Goal: Task Accomplishment & Management: Complete application form

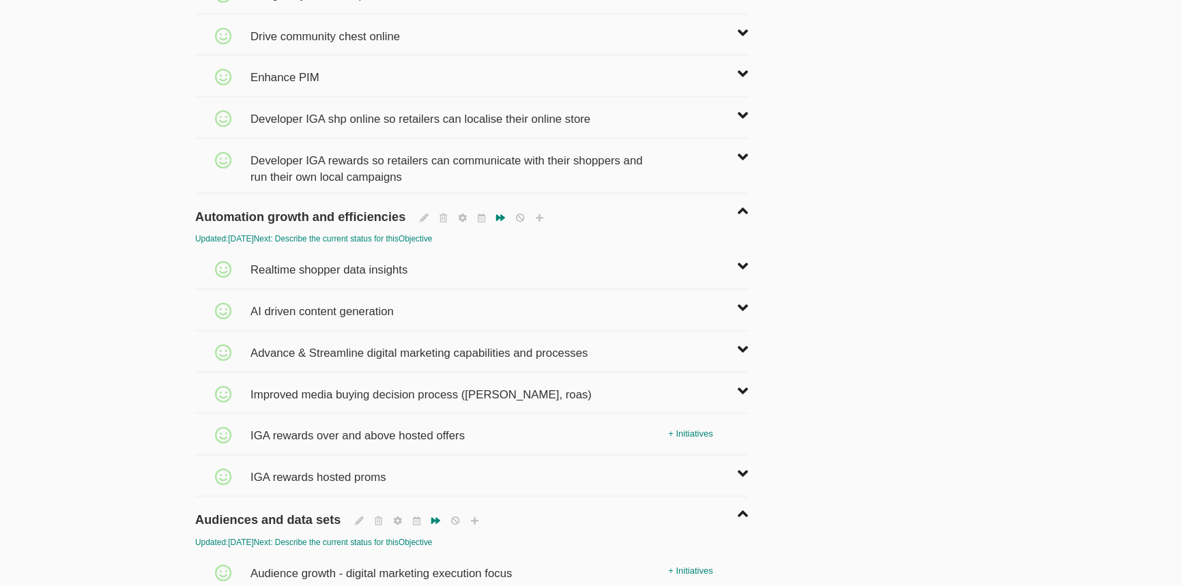
scroll to position [1241, 0]
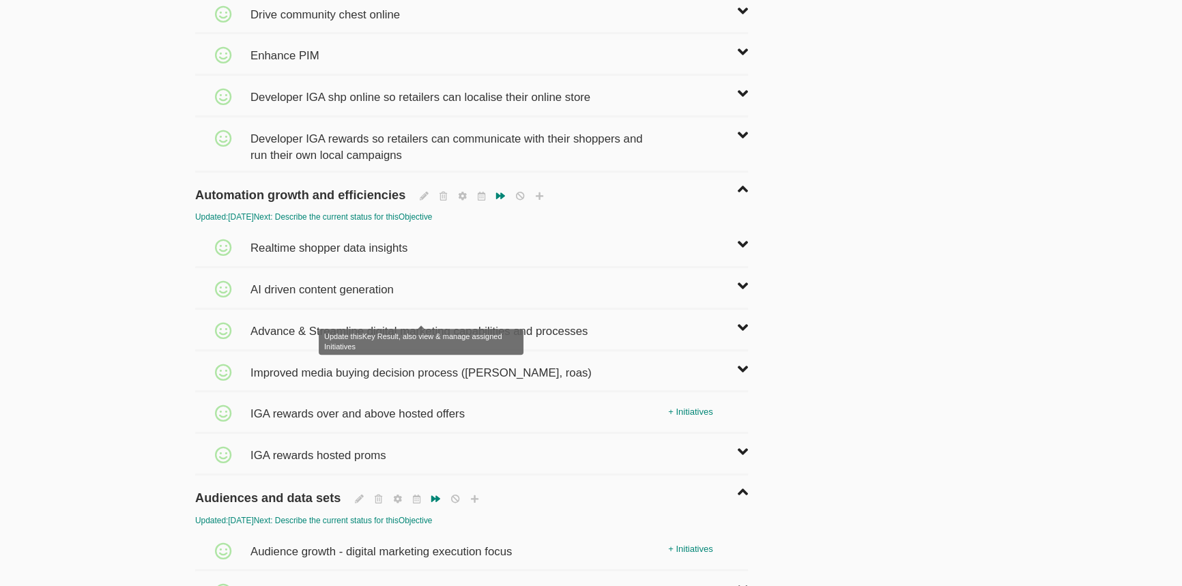
click at [409, 310] on span "Advance & Streamline digital marketing capabilities and processes" at bounding box center [421, 325] width 341 height 30
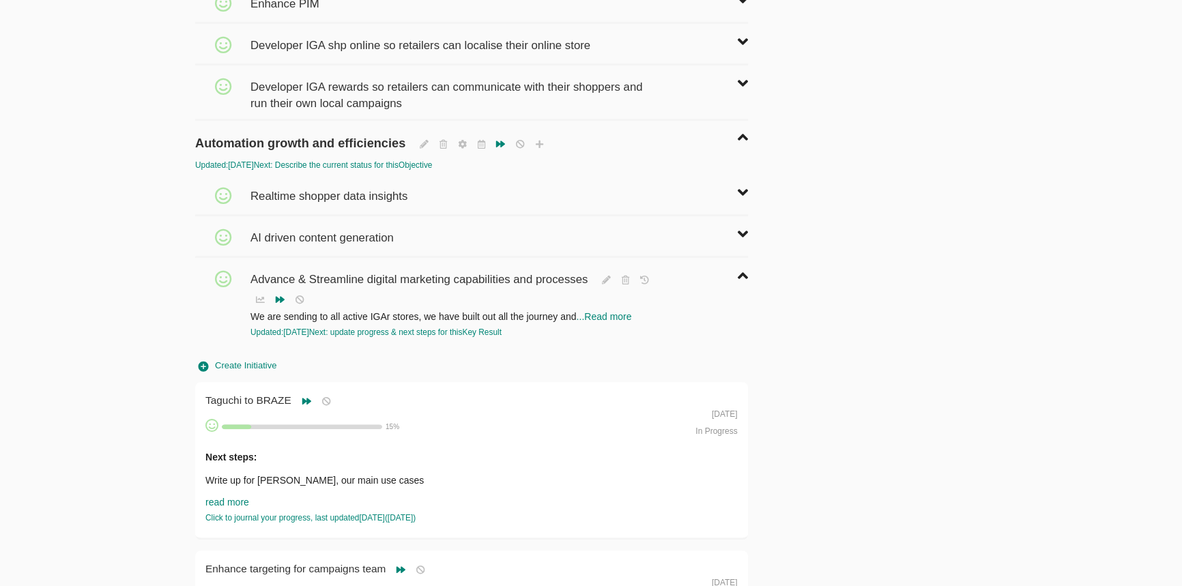
scroll to position [1365, 0]
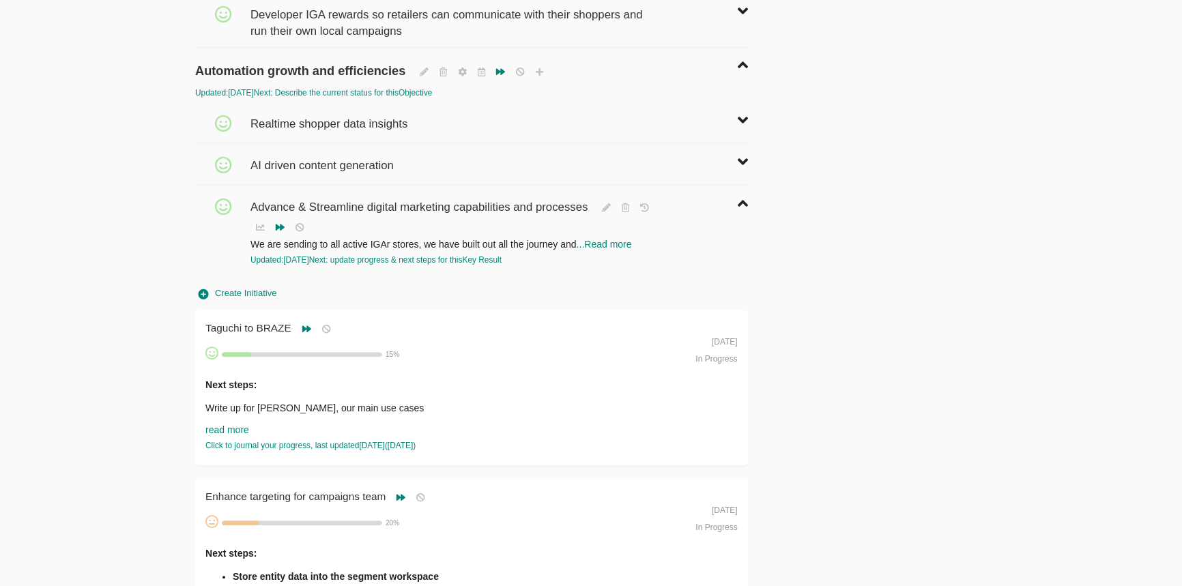
click at [246, 286] on span "Create Initiative" at bounding box center [238, 294] width 78 height 16
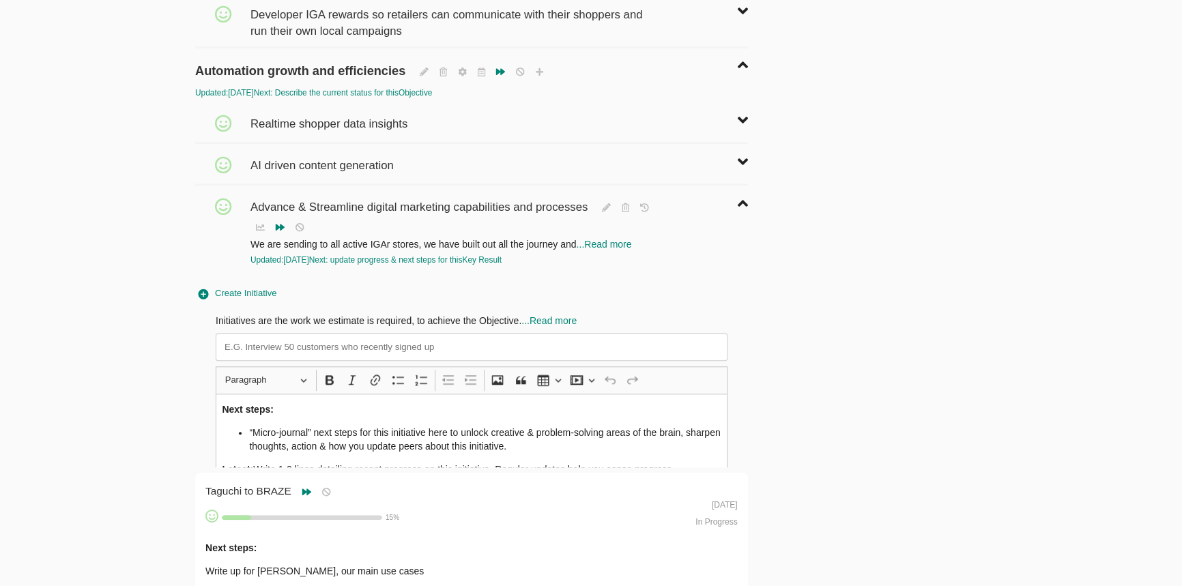
scroll to position [42, 0]
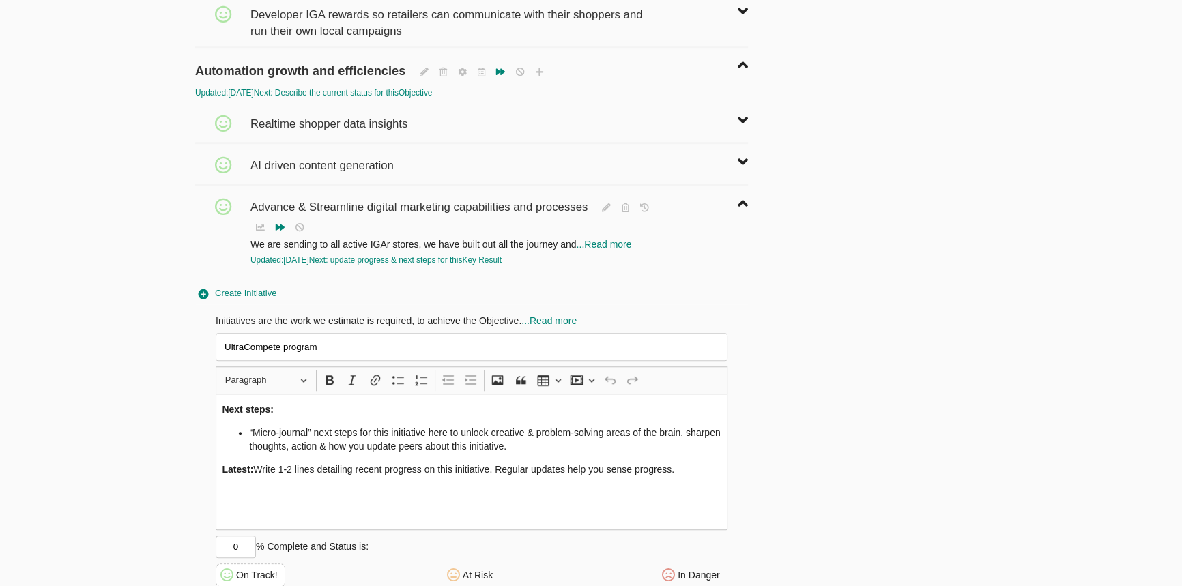
click at [313, 333] on input "UltraCompete program" at bounding box center [472, 347] width 512 height 28
paste input "Compete Programme"
type input "Ultra Compete Programme"
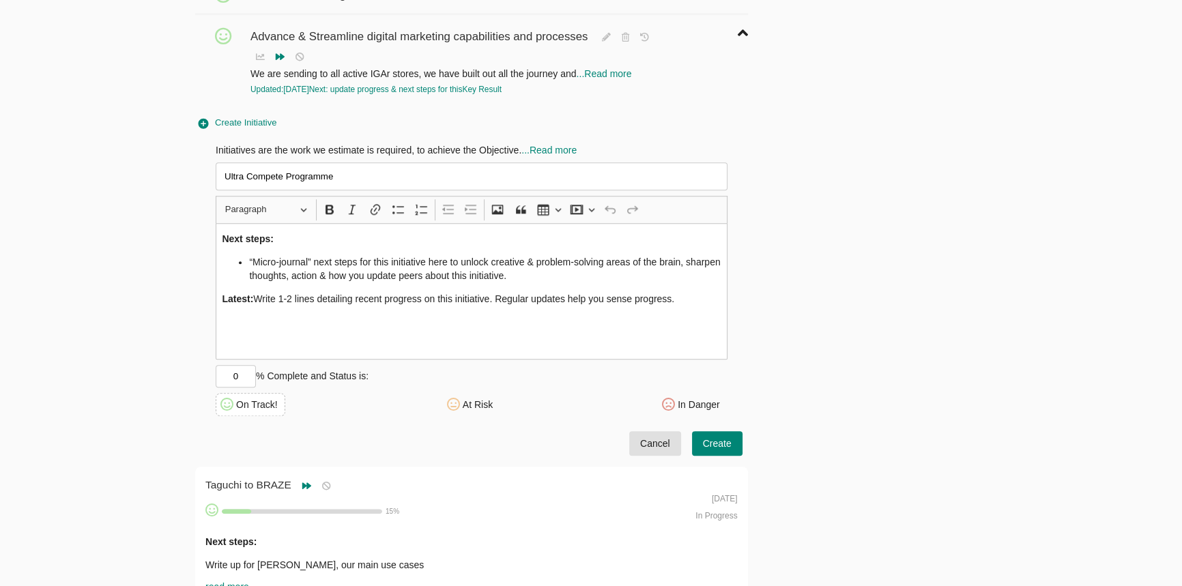
scroll to position [1551, 0]
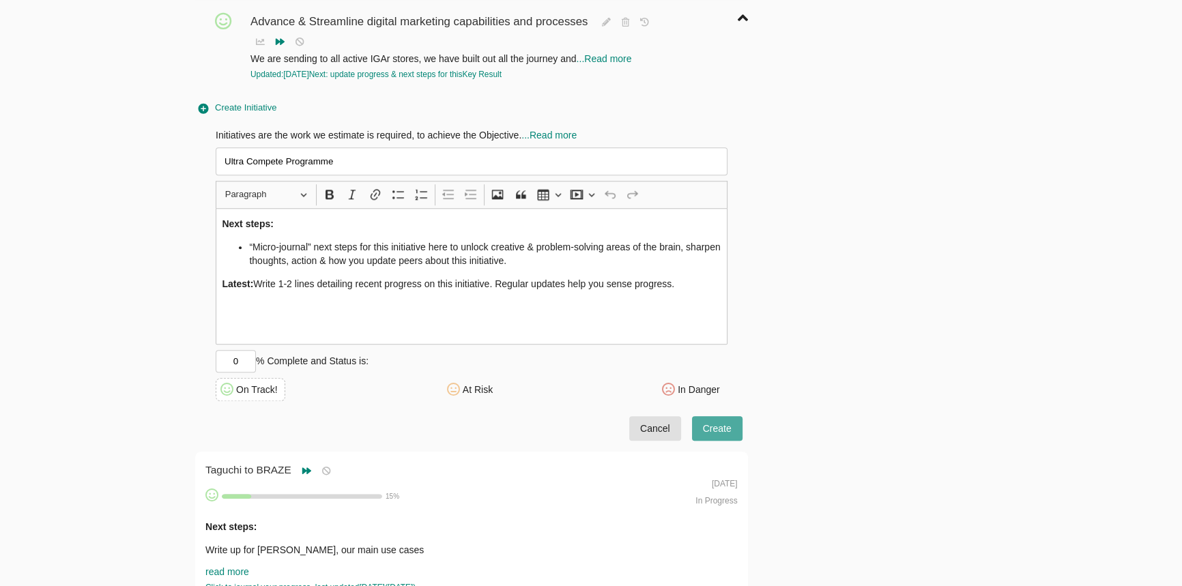
click at [721, 420] on span "Create" at bounding box center [717, 428] width 29 height 17
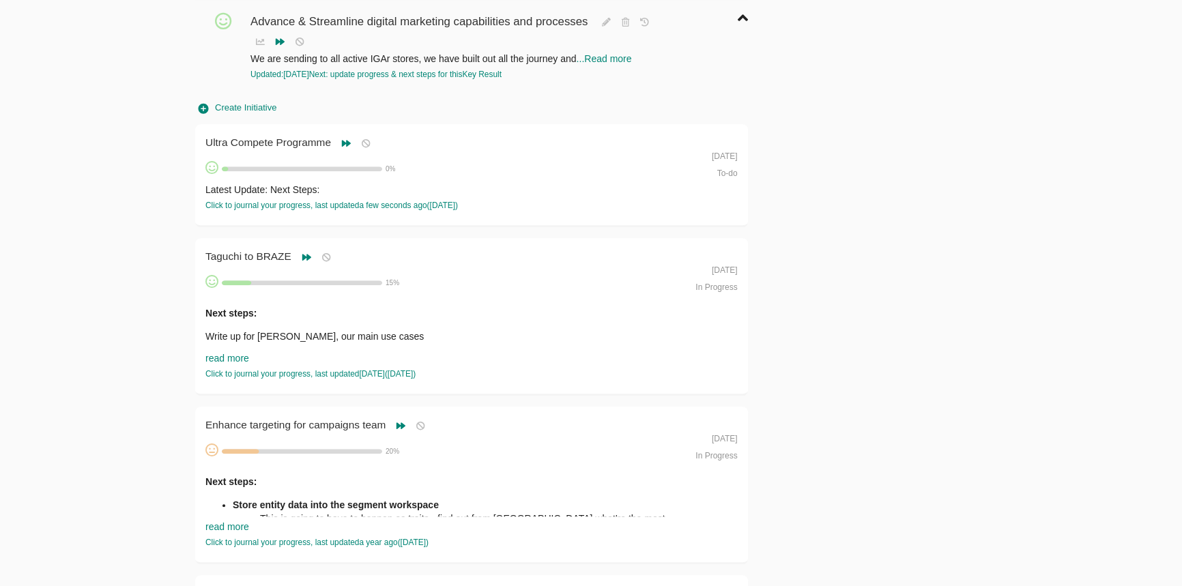
scroll to position [0, 0]
click at [270, 134] on div "Ultra Compete Programme" at bounding box center [270, 144] width 131 height 20
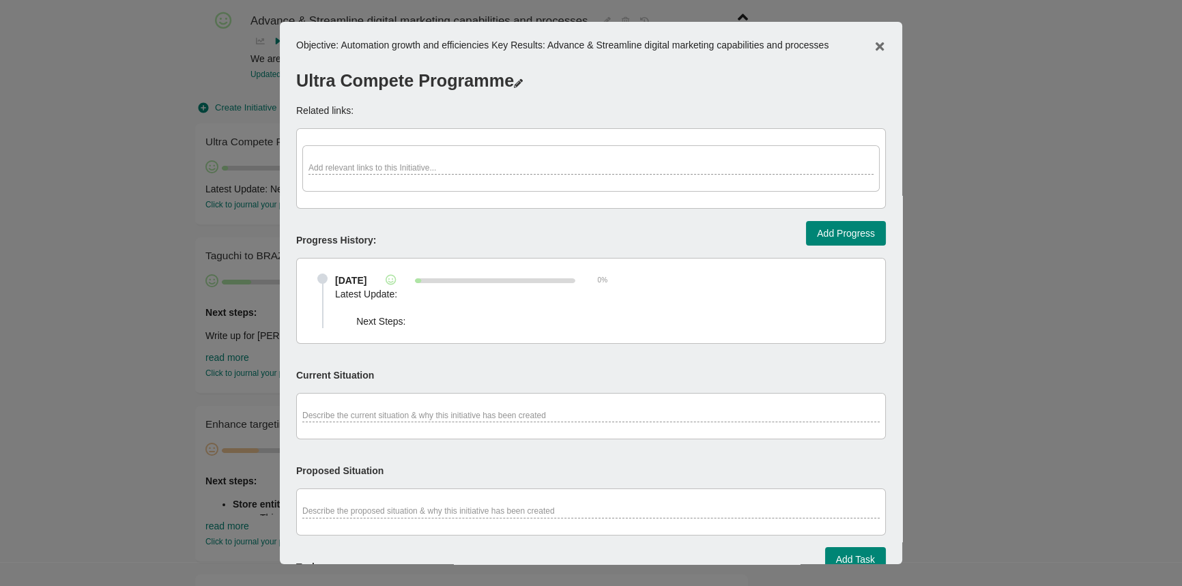
click at [408, 165] on div "Add relevant links to this Initiative..." at bounding box center [591, 168] width 565 height 12
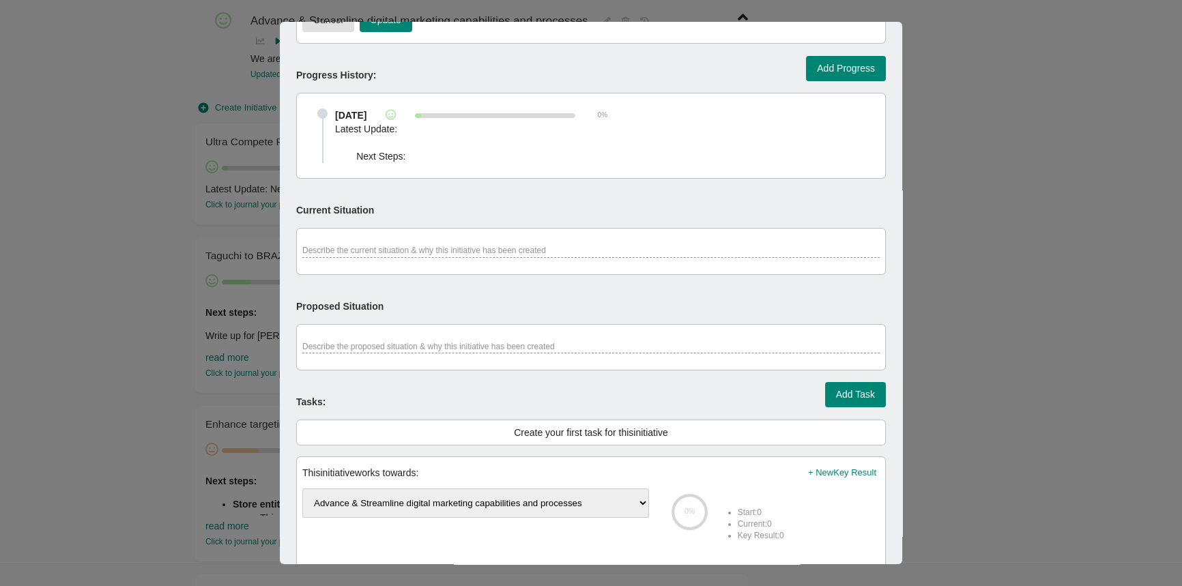
scroll to position [186, 0]
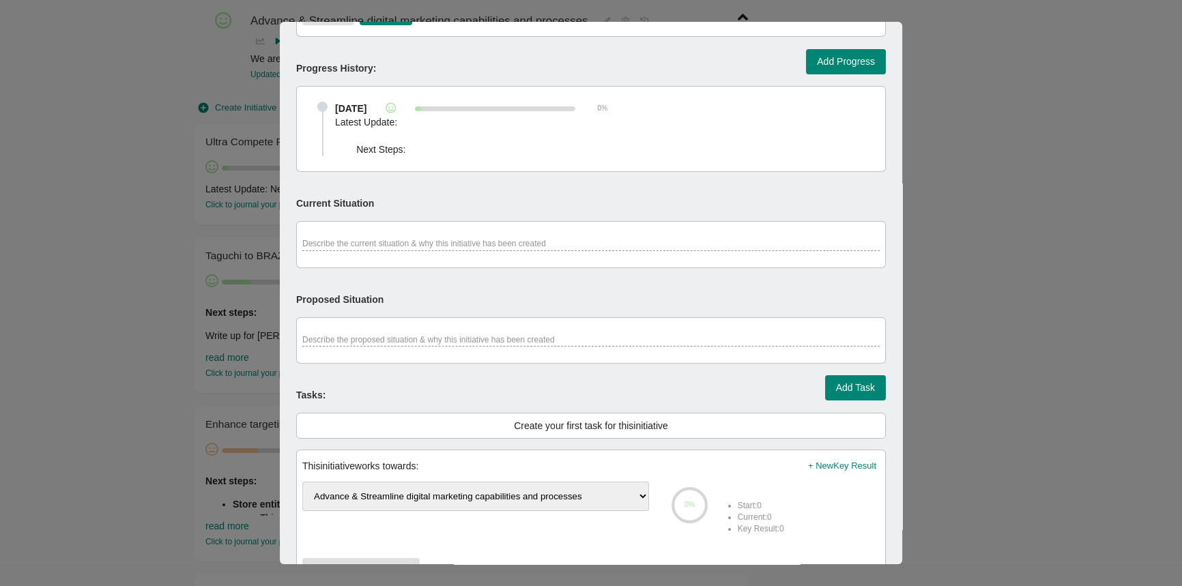
click at [399, 255] on div "Describe the current situation & why this initiative has been created" at bounding box center [591, 244] width 590 height 46
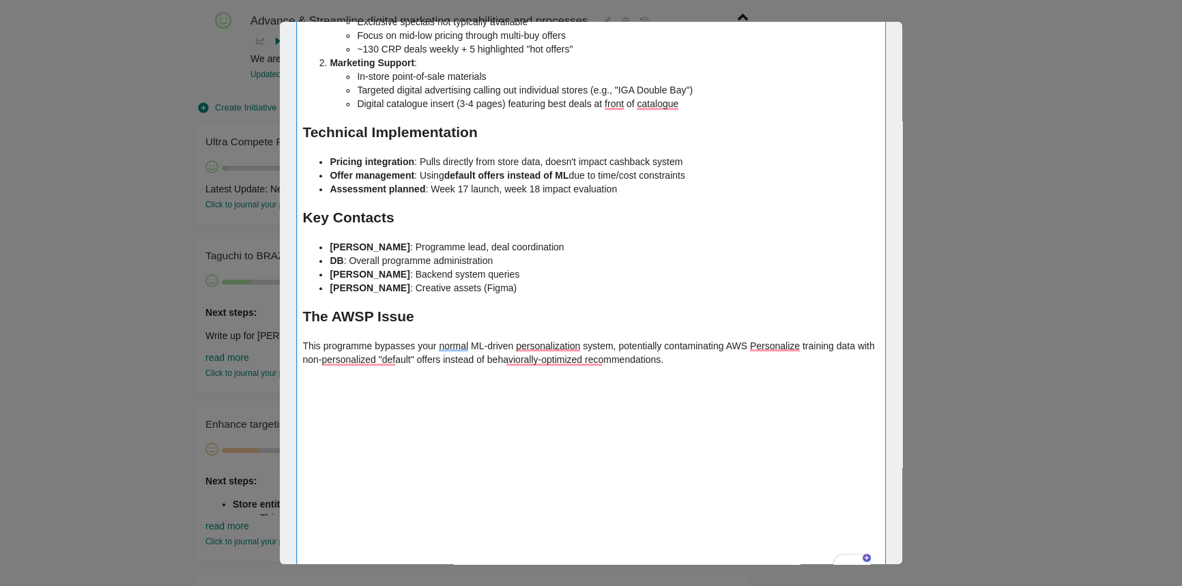
scroll to position [768, 0]
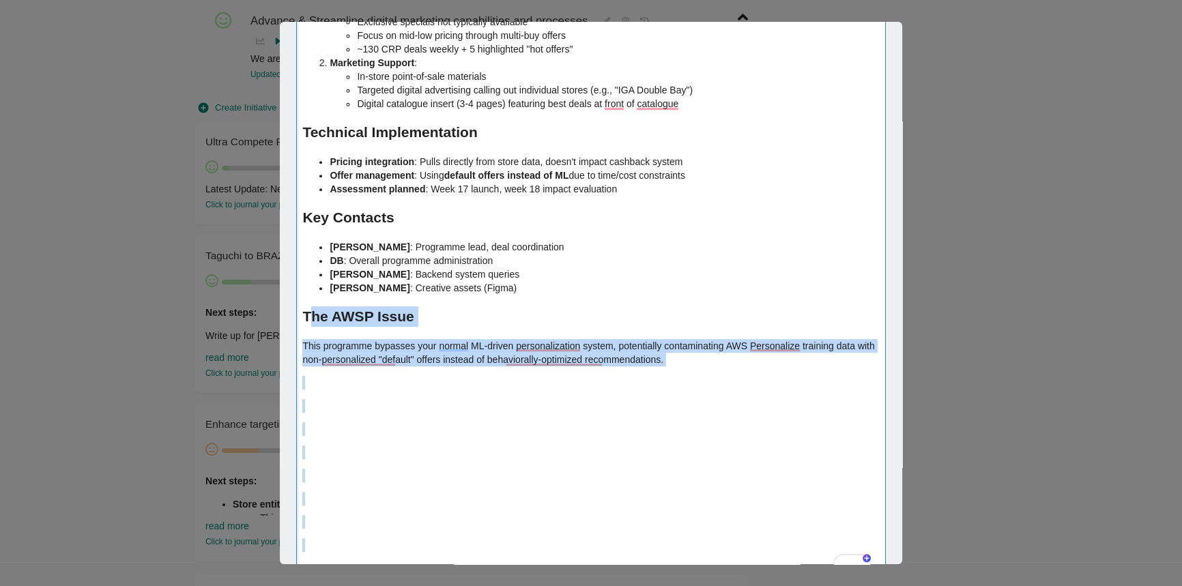
click at [310, 312] on strong "The AWSP Issue" at bounding box center [357, 317] width 111 height 16
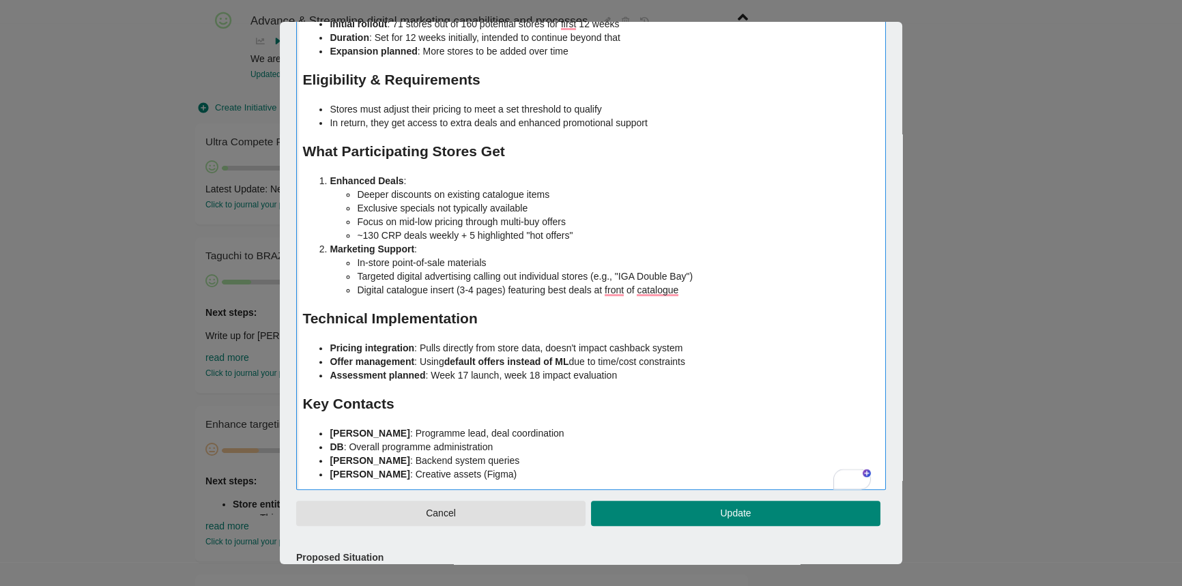
scroll to position [830, 0]
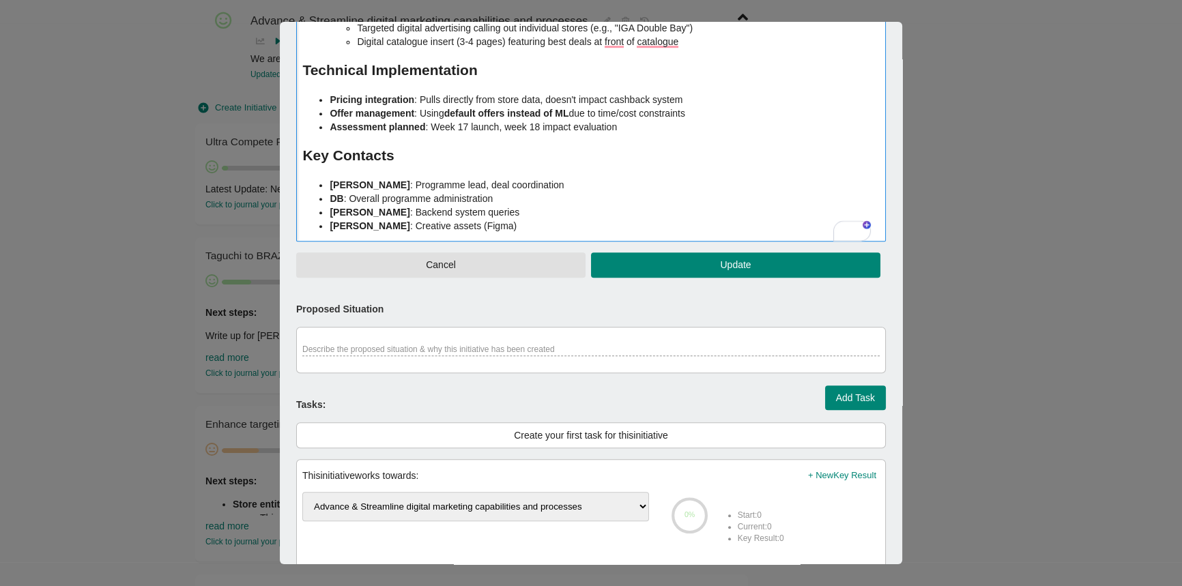
click at [715, 257] on span "Update" at bounding box center [736, 265] width 268 height 17
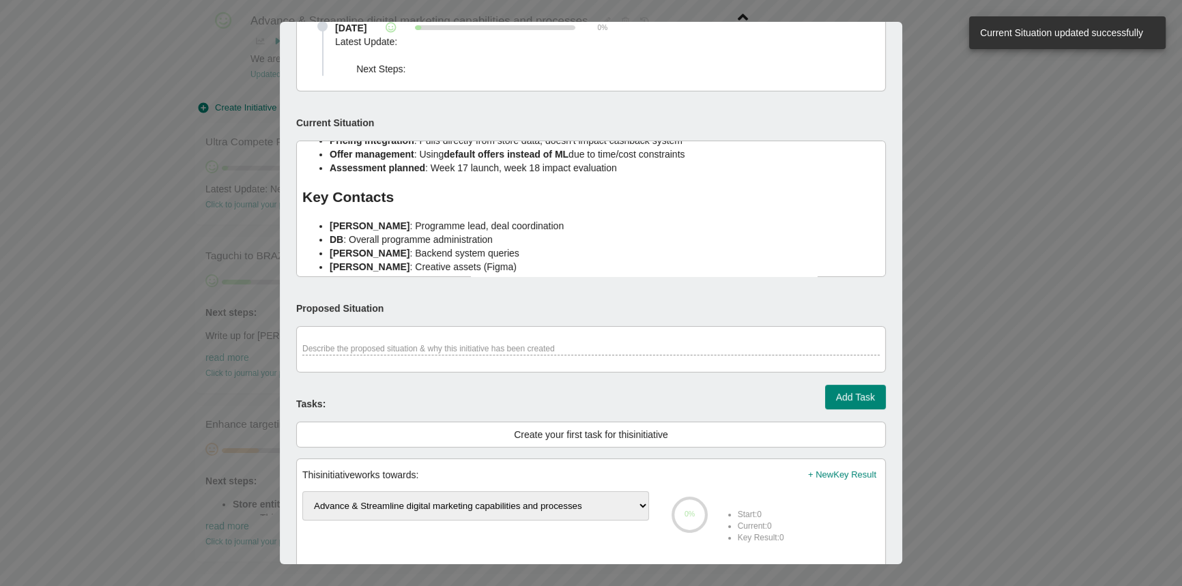
scroll to position [524, 0]
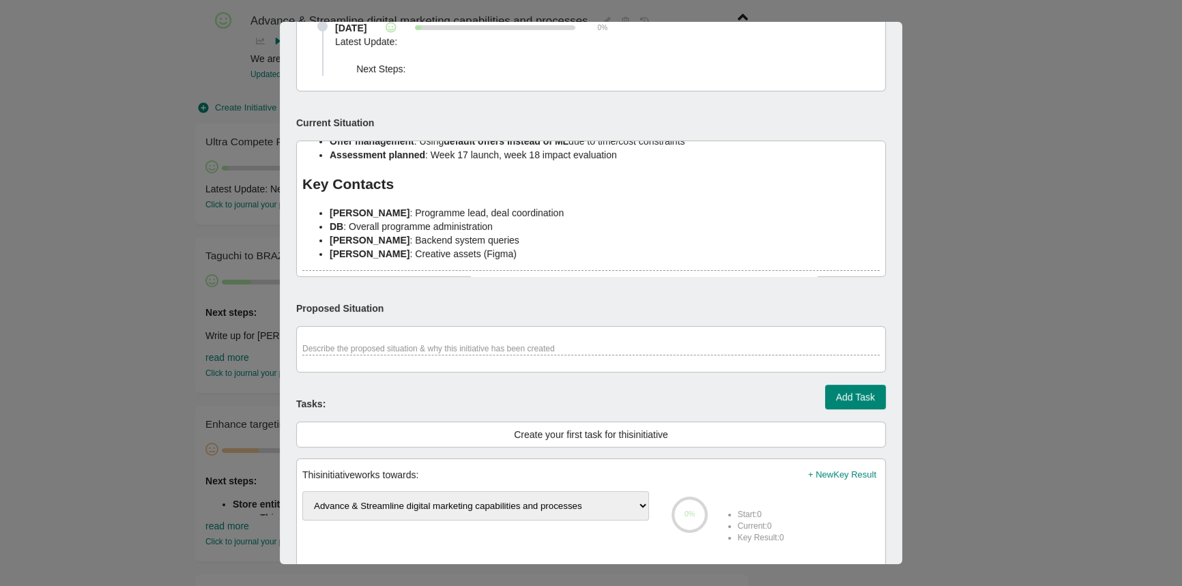
click at [1085, 289] on div at bounding box center [591, 293] width 1182 height 586
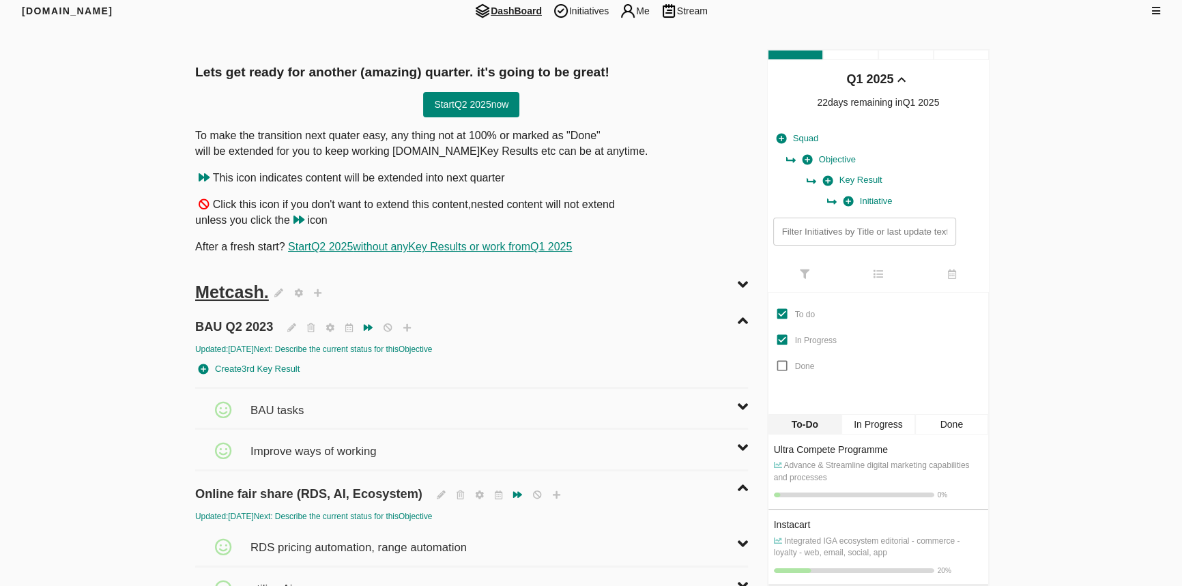
scroll to position [1550, 0]
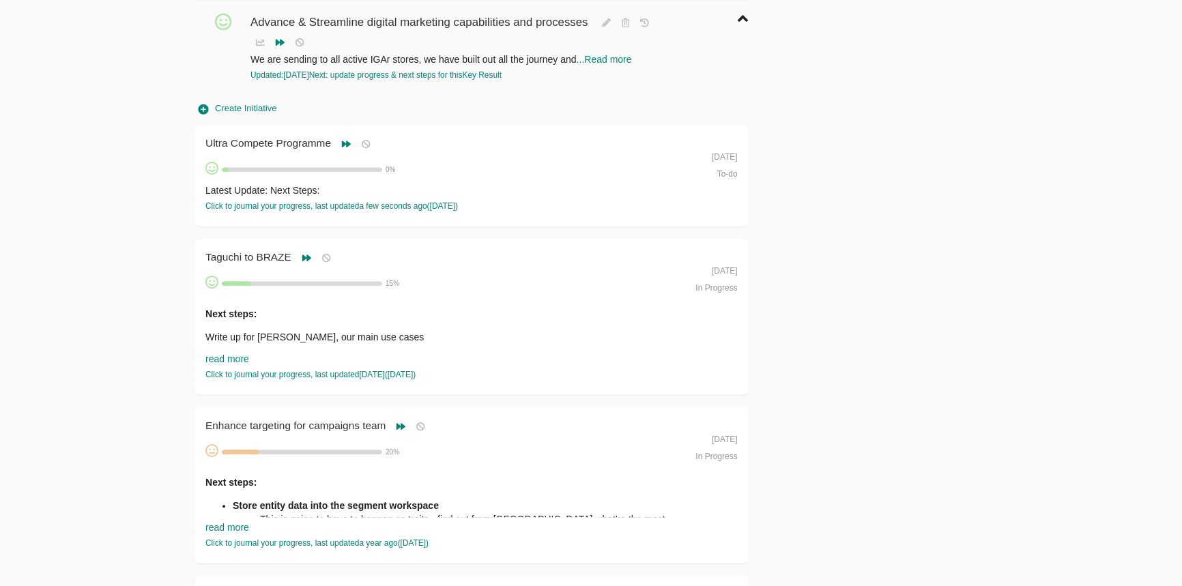
click at [266, 184] on div "Latest Update: Next Steps:" at bounding box center [444, 191] width 479 height 14
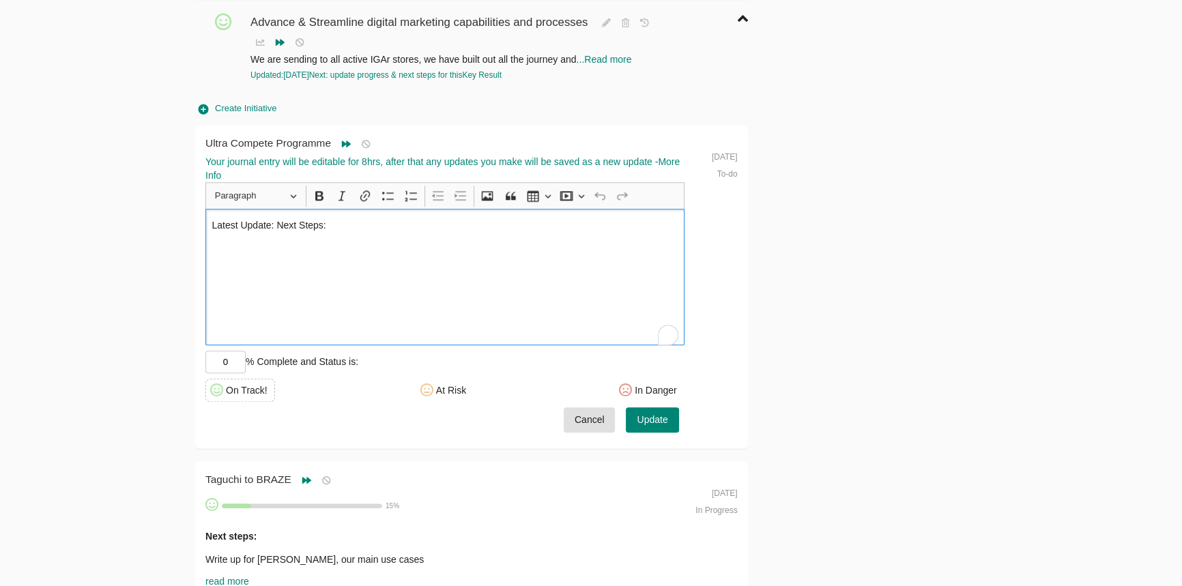
click at [294, 236] on div "Latest Update: Next Steps:" at bounding box center [444, 277] width 479 height 137
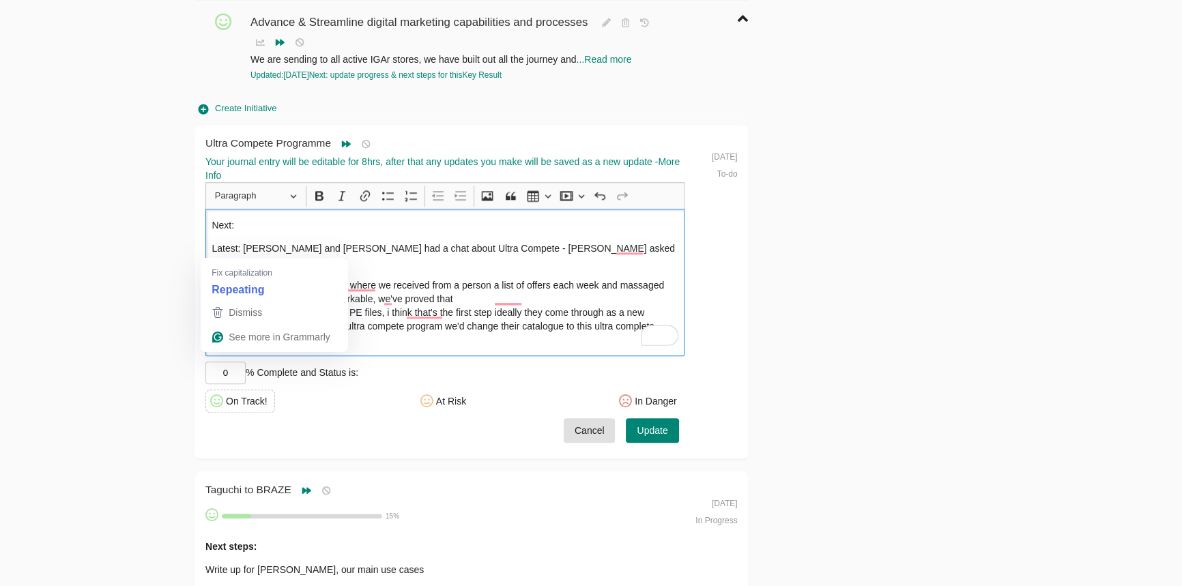
click at [208, 251] on div "Next: Latest: [PERSON_NAME] and [PERSON_NAME] had a chat about Ultra Compete - …" at bounding box center [444, 282] width 479 height 147
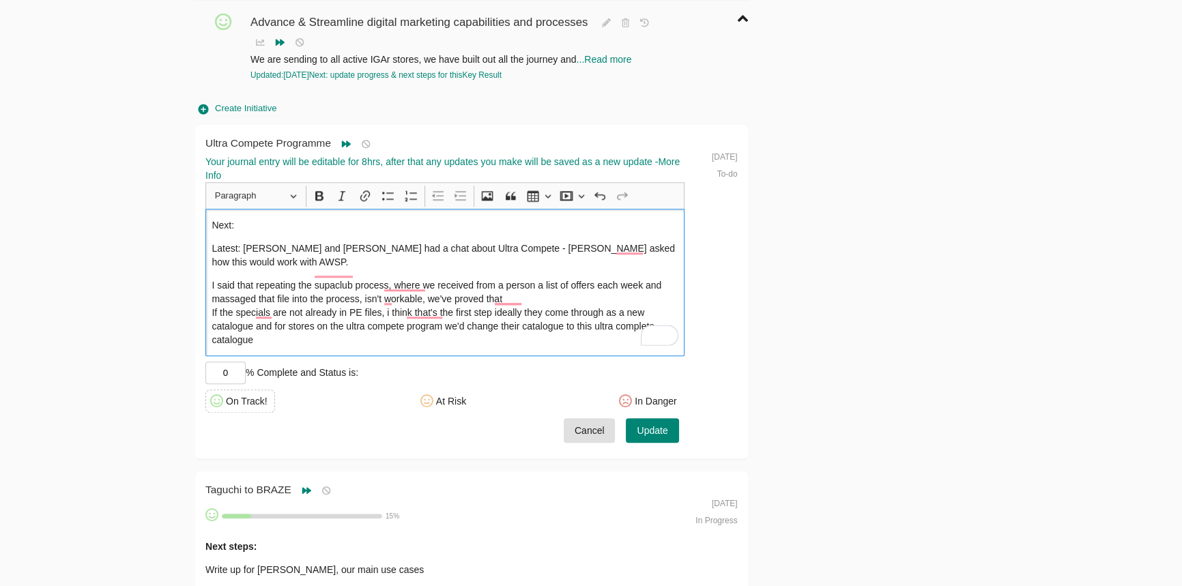
click at [481, 306] on p "I said that repeating the supaclub process, where we received from a person a l…" at bounding box center [445, 312] width 466 height 68
click at [461, 306] on p "I said that repeating the supaclub process, where we received from a person a l…" at bounding box center [445, 312] width 466 height 68
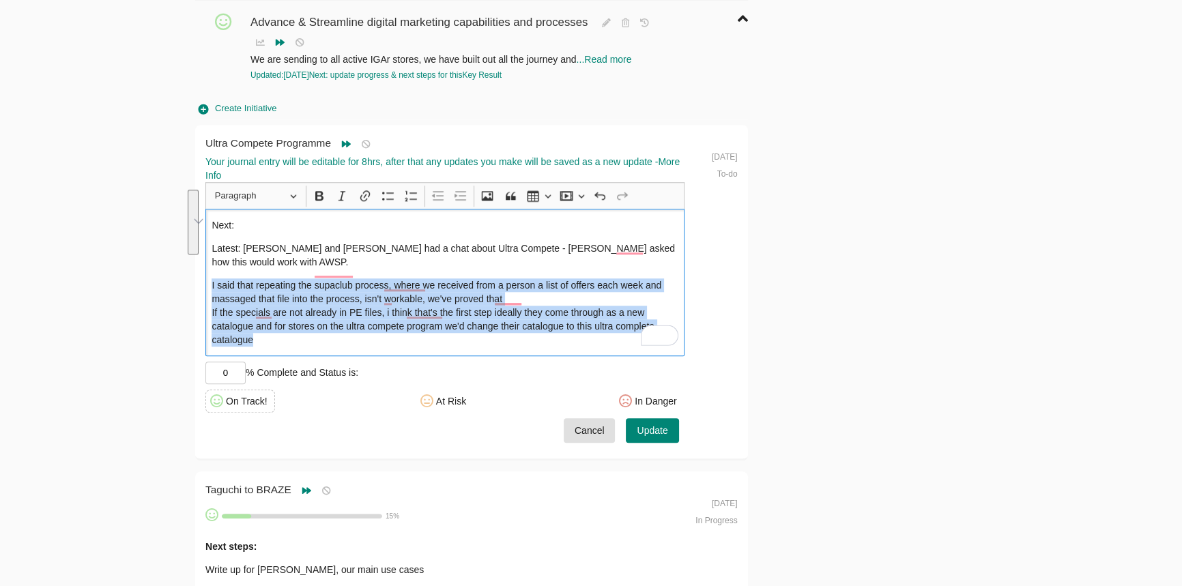
drag, startPoint x: 461, startPoint y: 306, endPoint x: 201, endPoint y: 248, distance: 267.1
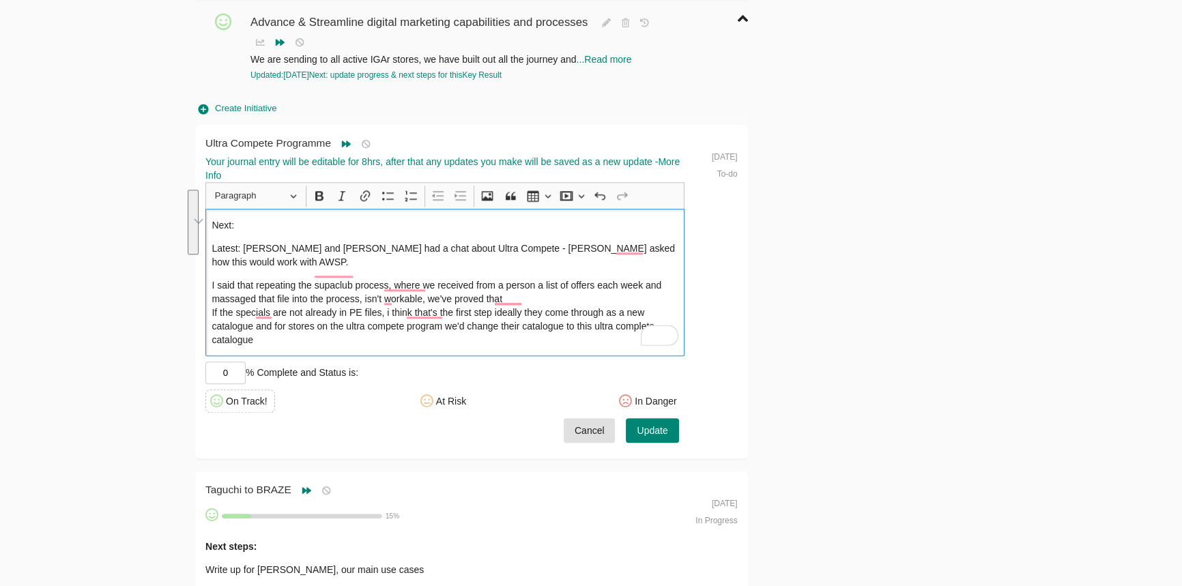
click at [195, 265] on div "Ultra Compete Programme Ultra Compete Programme Your journal entry will be edit…" at bounding box center [471, 293] width 553 height 336
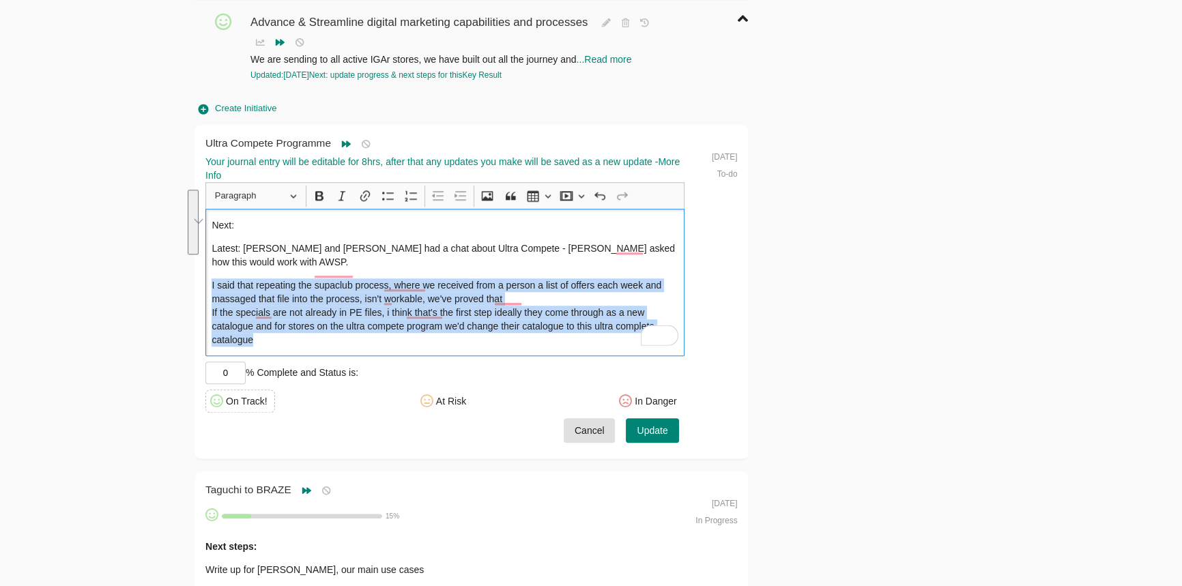
drag, startPoint x: 290, startPoint y: 307, endPoint x: 211, endPoint y: 253, distance: 96.2
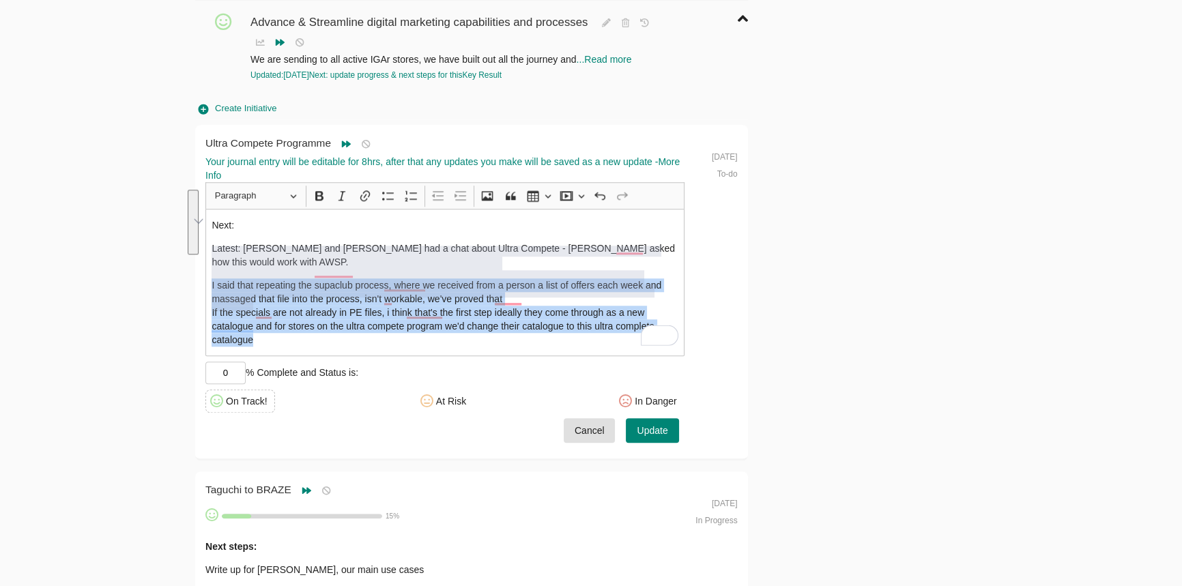
click at [199, 255] on button "See rewrite suggestions" at bounding box center [193, 223] width 11 height 66
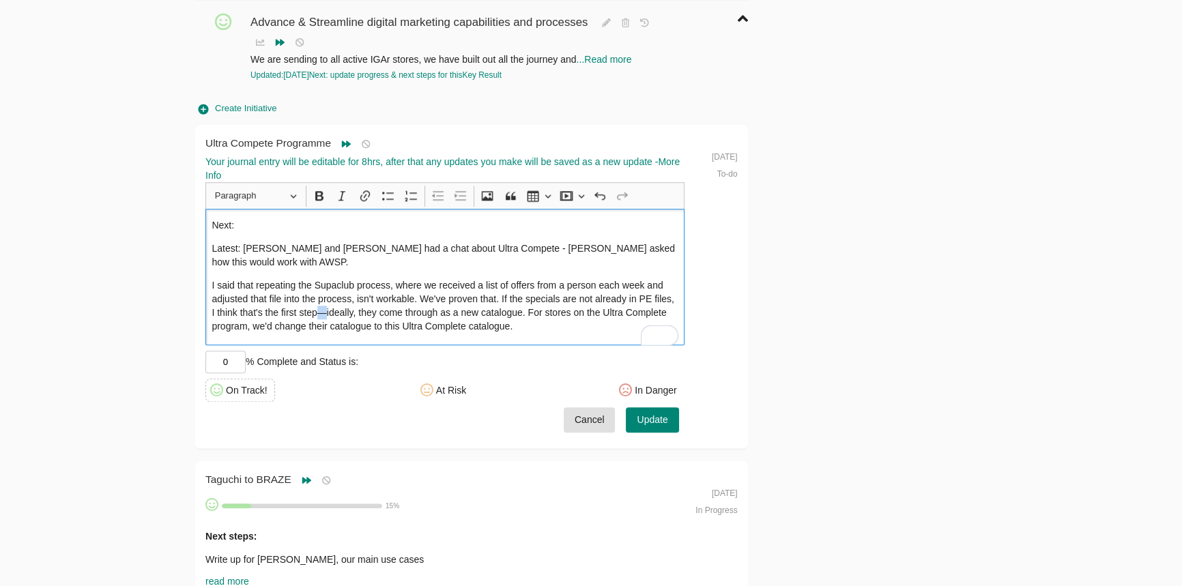
click at [323, 278] on p "I said that repeating the Supaclub process, where we received a list of offers …" at bounding box center [445, 305] width 466 height 55
click at [509, 301] on div "Next: Latest: [PERSON_NAME] and [PERSON_NAME] had a chat about Ultra Compete - …" at bounding box center [444, 277] width 479 height 137
click at [462, 218] on p "Next:" at bounding box center [445, 225] width 466 height 14
click at [543, 294] on p "I said that repeating the Supaclub process, where we received a list of offers …" at bounding box center [445, 305] width 466 height 55
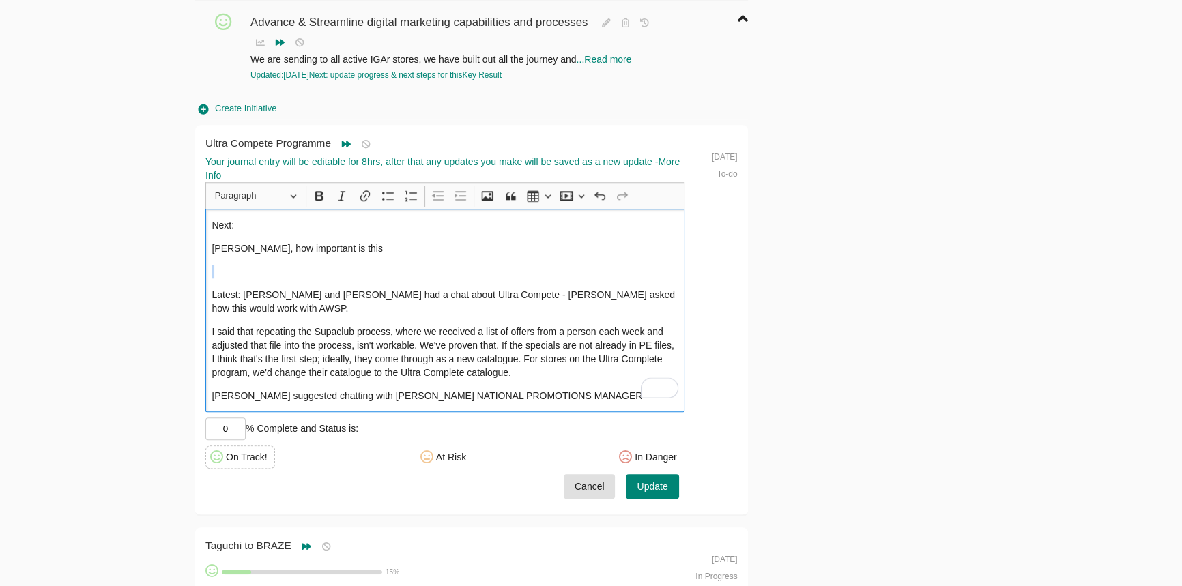
click at [229, 265] on p "Rich Text Editor, main" at bounding box center [445, 272] width 466 height 14
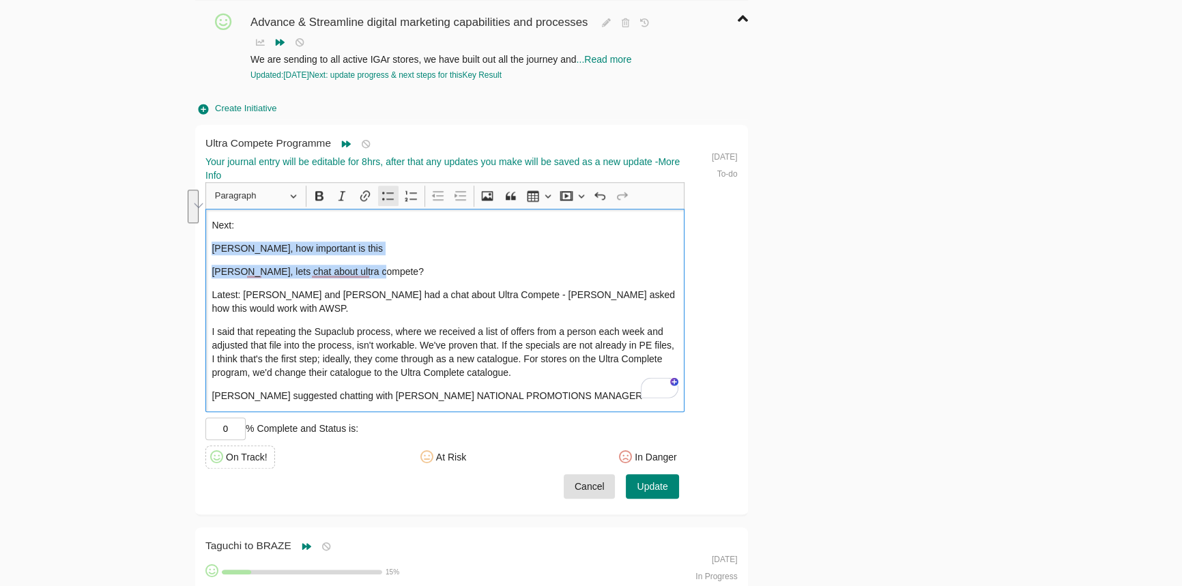
click at [382, 189] on icon "Editor toolbar" at bounding box center [389, 196] width 14 height 14
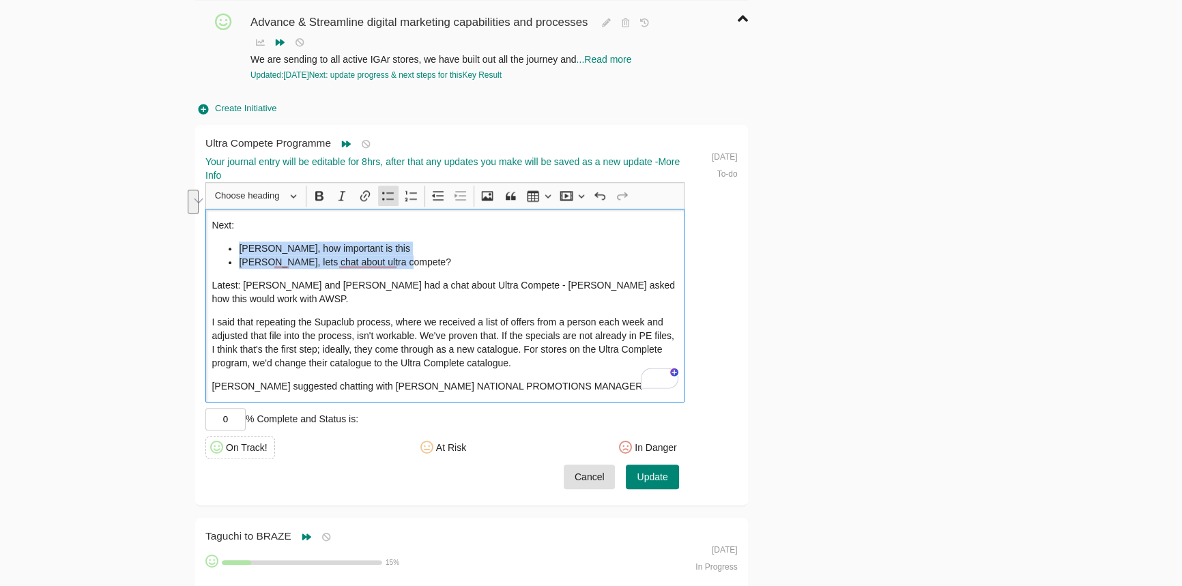
click at [396, 214] on div "Next: [PERSON_NAME], how important is this [PERSON_NAME], lets chat about ultra…" at bounding box center [444, 305] width 479 height 193
click at [213, 218] on p "Next:" at bounding box center [445, 225] width 466 height 14
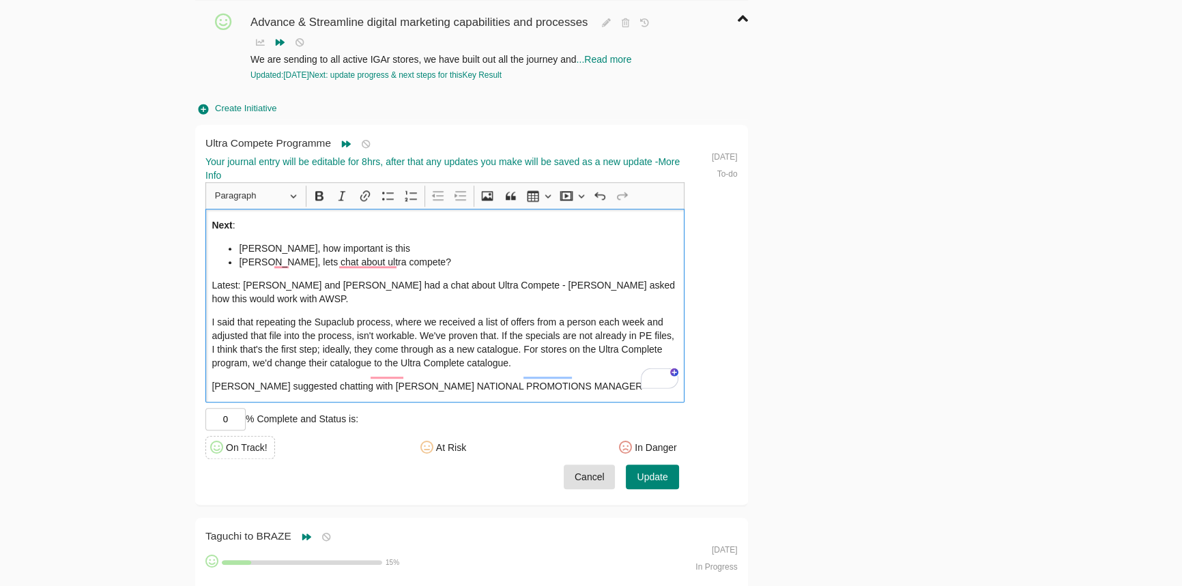
click at [215, 278] on p "Latest: [PERSON_NAME] and [PERSON_NAME] had a chat about Ultra Compete - [PERSO…" at bounding box center [445, 291] width 466 height 27
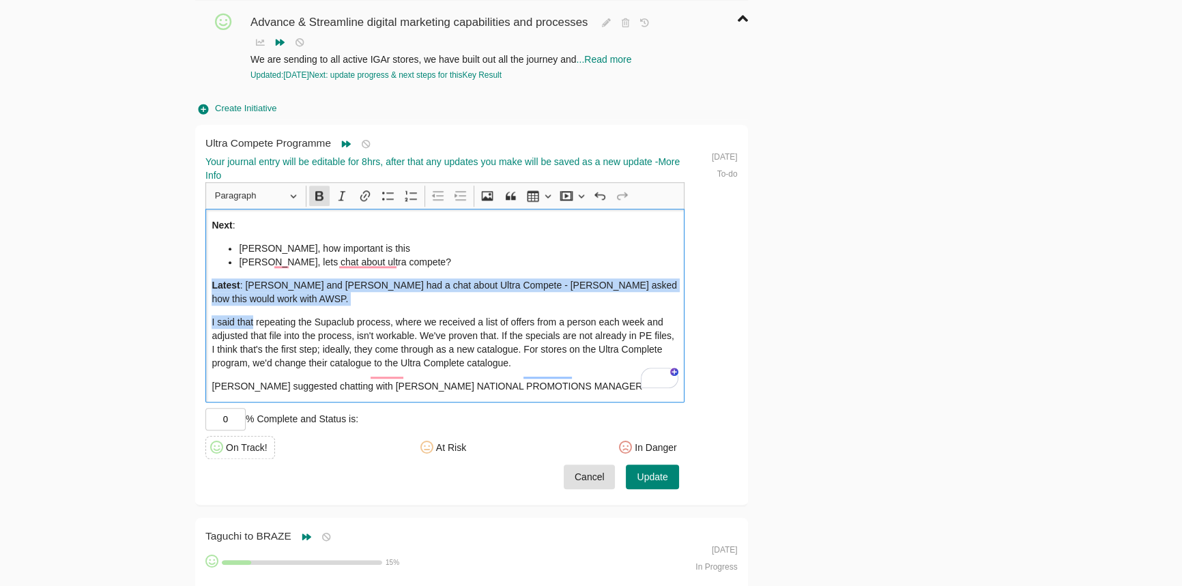
click at [254, 315] on p "I said that repeating the Supaclub process, where we received a list of offers …" at bounding box center [445, 342] width 466 height 55
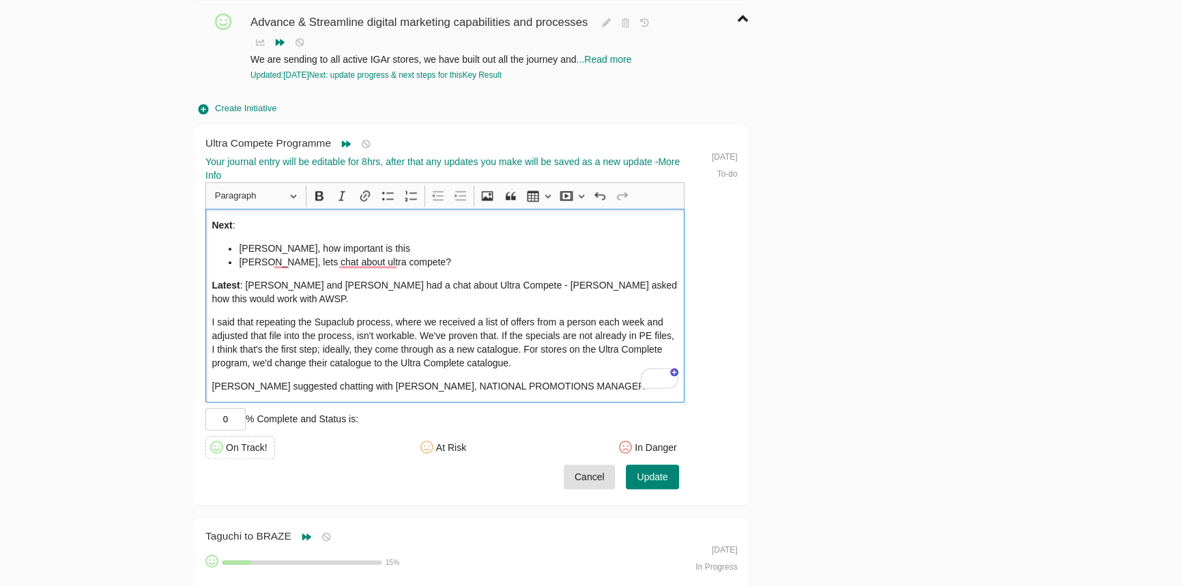
click at [523, 315] on p "I said that repeating the Supaclub process, where we received a list of offers …" at bounding box center [445, 342] width 466 height 55
click at [645, 469] on span "Update" at bounding box center [652, 477] width 31 height 17
